Goal: Information Seeking & Learning: Learn about a topic

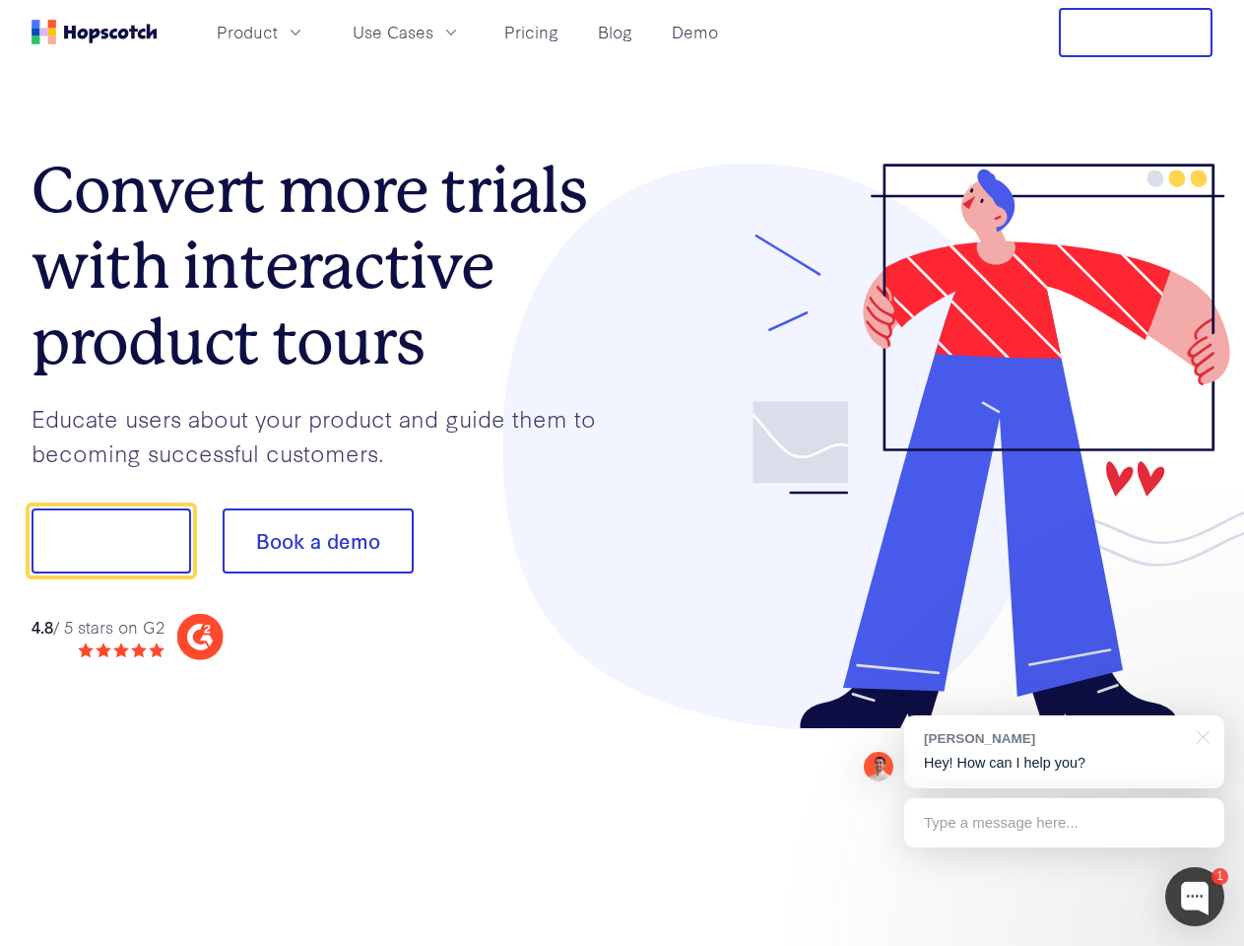
click at [623, 473] on div at bounding box center [918, 447] width 591 height 566
click at [278, 32] on span "Product" at bounding box center [247, 32] width 61 height 25
click at [433, 32] on span "Use Cases" at bounding box center [393, 32] width 81 height 25
click at [1136, 33] on button "Free Trial" at bounding box center [1136, 32] width 154 height 49
click at [110, 541] on button "Show me!" at bounding box center [112, 540] width 160 height 65
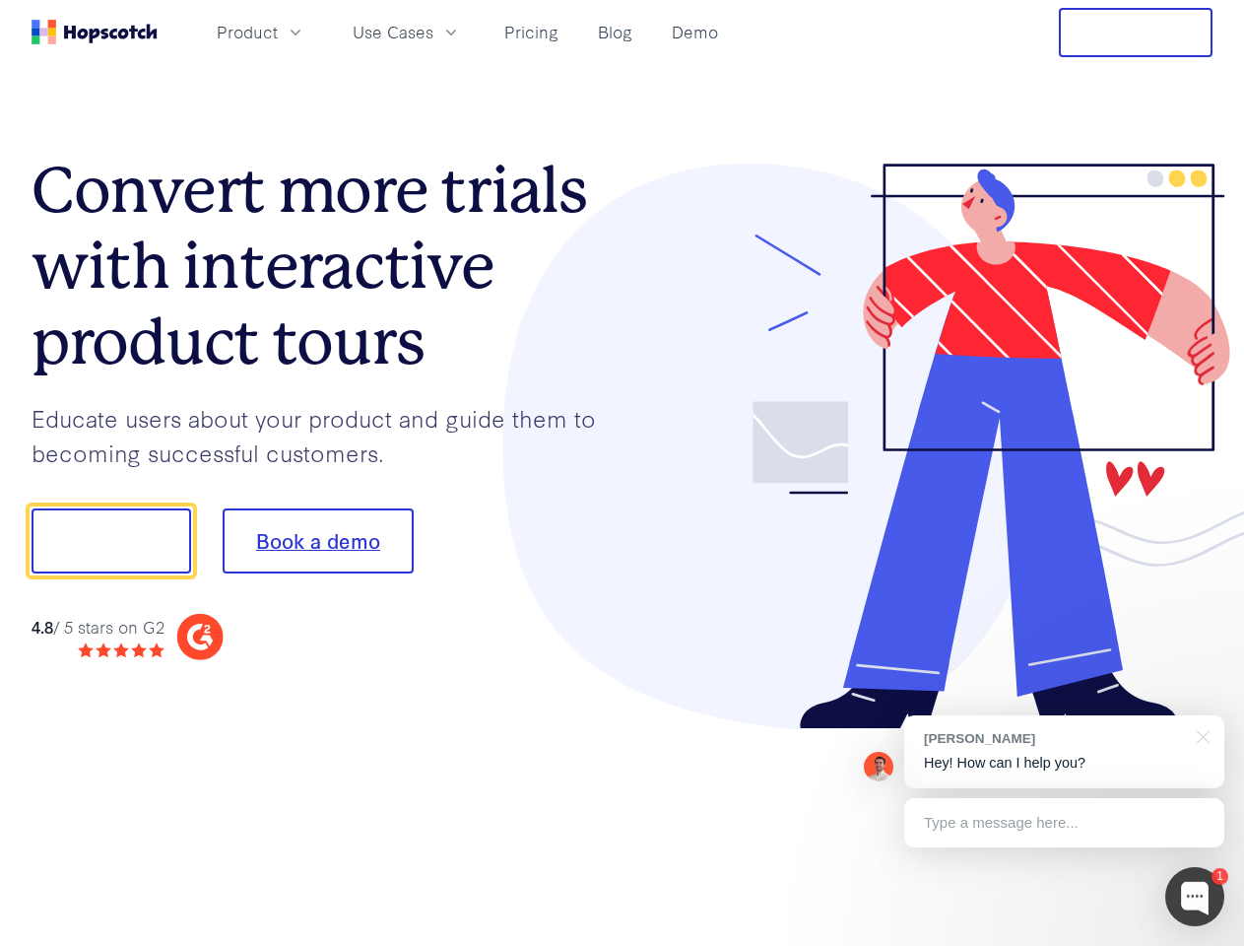
click at [317, 541] on button "Book a demo" at bounding box center [318, 540] width 191 height 65
click at [1195, 896] on div at bounding box center [1194, 896] width 59 height 59
click at [1064, 752] on div "[PERSON_NAME] Hey! How can I help you?" at bounding box center [1064, 751] width 320 height 73
click at [1200, 735] on div at bounding box center [1039, 538] width 369 height 657
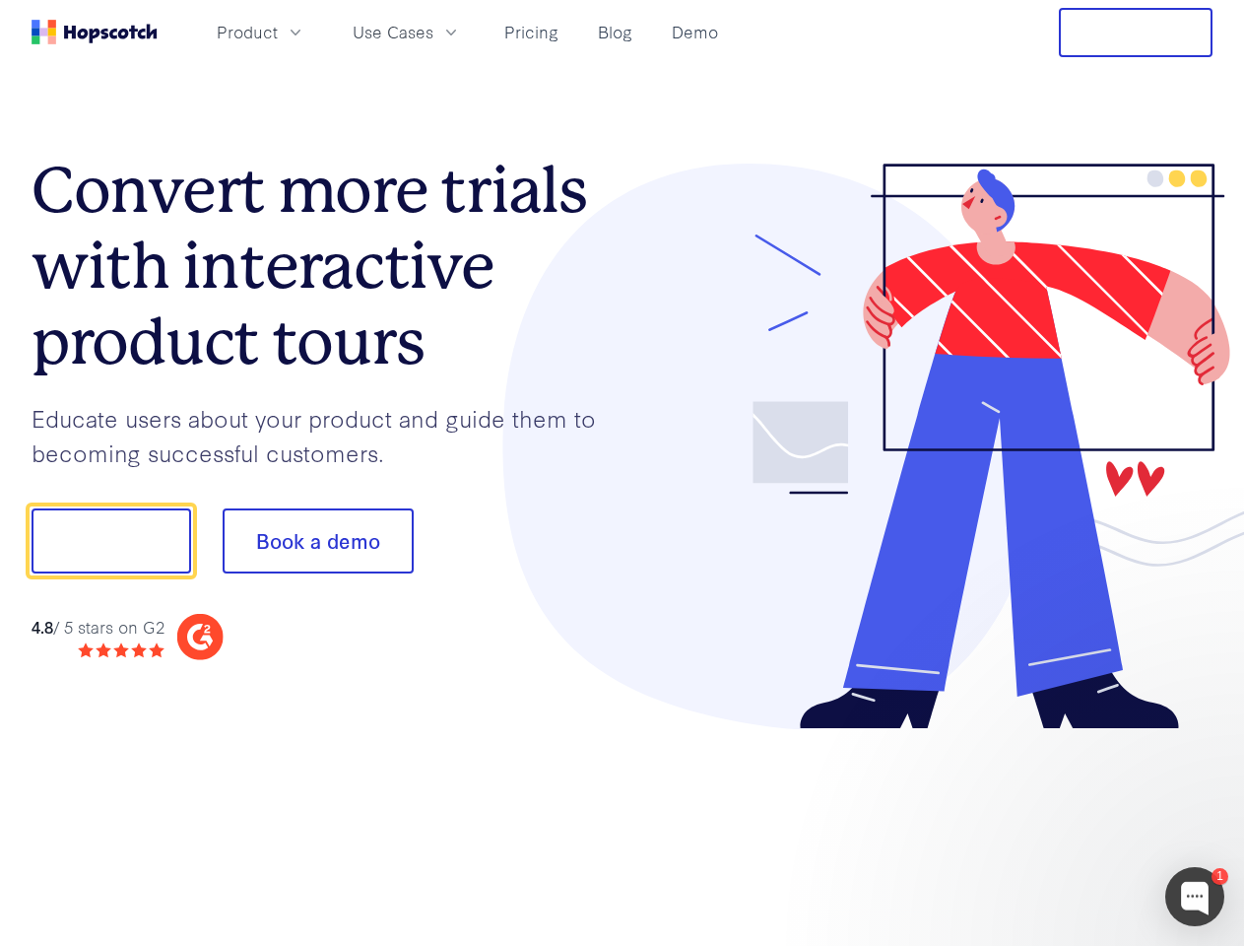
click at [1064, 823] on div at bounding box center [1039, 670] width 369 height 393
